Goal: Use online tool/utility: Use online tool/utility

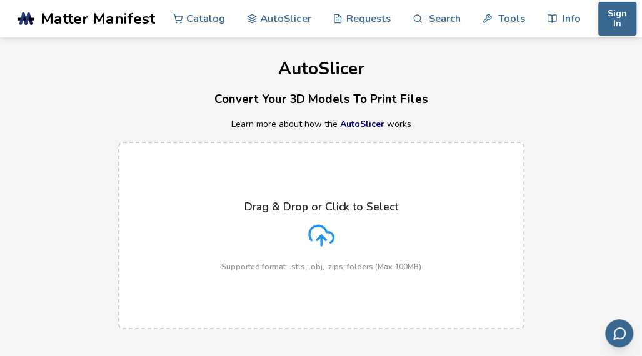
click at [322, 237] on polyline at bounding box center [321, 238] width 9 height 4
click at [0, 0] on input "Drag & Drop or Click to Select Supported format: .stls, .obj, .zips, folders (M…" at bounding box center [0, 0] width 0 height 0
click at [323, 234] on icon at bounding box center [321, 236] width 26 height 26
click at [0, 0] on input "Drag & Drop or Click to Select Supported format: .stls, .obj, .zips, folders (M…" at bounding box center [0, 0] width 0 height 0
drag, startPoint x: 321, startPoint y: 237, endPoint x: 284, endPoint y: 186, distance: 63.5
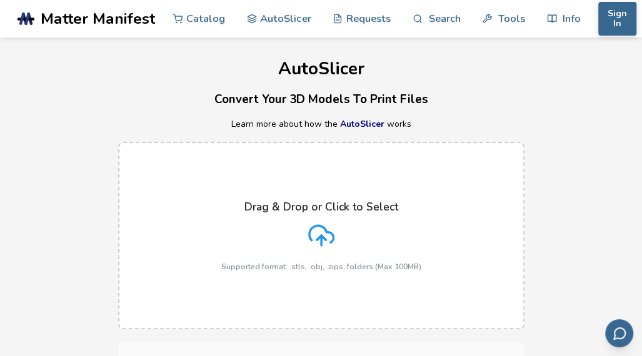
click at [284, 186] on label "Drag & Drop or Click to Select Supported format: .stls, .obj, .zips, folders (M…" at bounding box center [321, 236] width 406 height 188
click at [0, 0] on input "Drag & Drop or Click to Select Supported format: .stls, .obj, .zips, folders (M…" at bounding box center [0, 0] width 0 height 0
click at [320, 266] on p "Supported format: .stls, .obj, .zips, folders (Max 100MB)" at bounding box center [321, 267] width 200 height 9
click at [0, 0] on input "Drag & Drop or Click to Select Supported format: .stls, .obj, .zips, folders (M…" at bounding box center [0, 0] width 0 height 0
click at [380, 203] on p "Drag & Drop or Click to Select" at bounding box center [321, 207] width 154 height 13
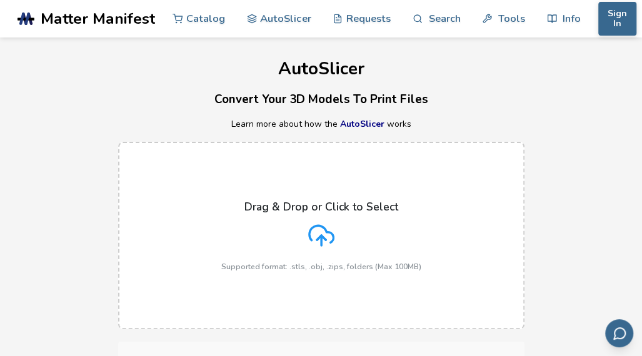
click at [0, 0] on input "Drag & Drop or Click to Select Supported format: .stls, .obj, .zips, folders (M…" at bounding box center [0, 0] width 0 height 0
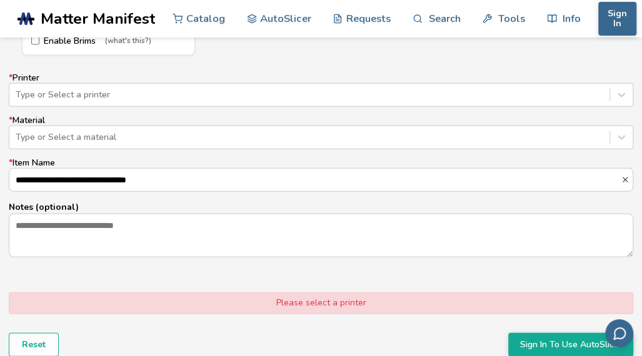
scroll to position [1227, 0]
